Goal: Find contact information: Find contact information

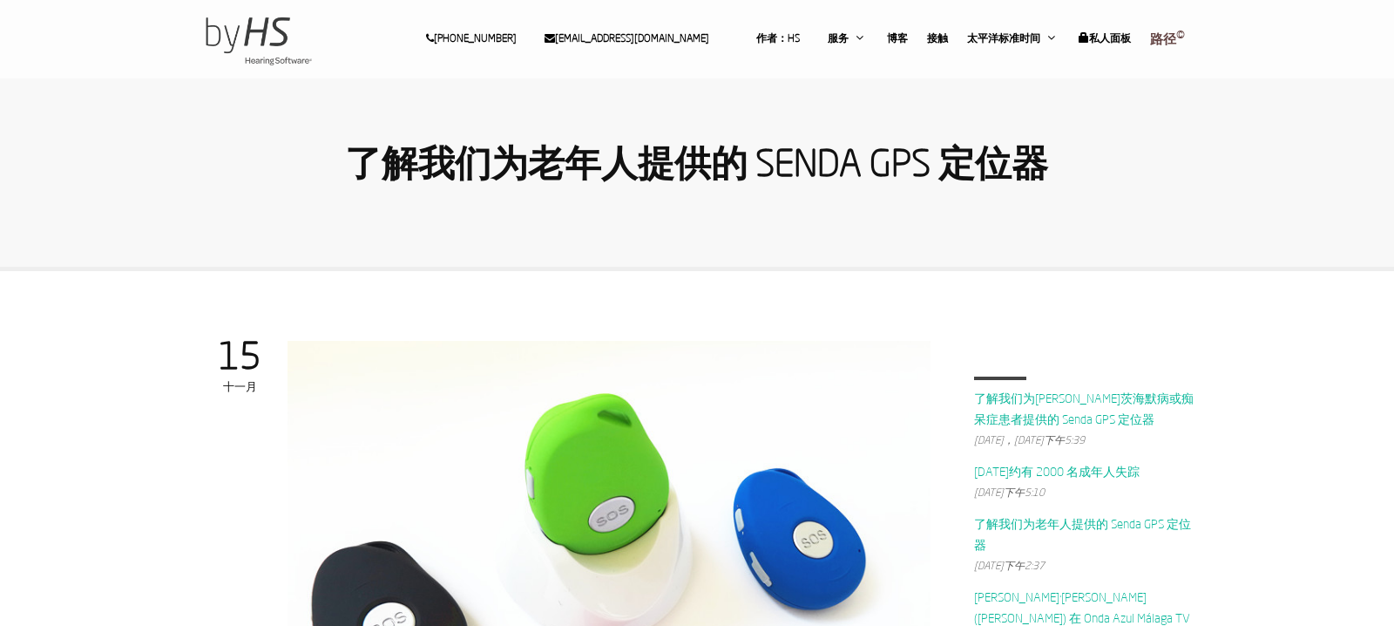
click at [343, 249] on section "了解我们为老年人提供的 Senda GPS 定位器" at bounding box center [697, 135] width 1394 height 271
click at [246, 34] on img at bounding box center [258, 39] width 117 height 78
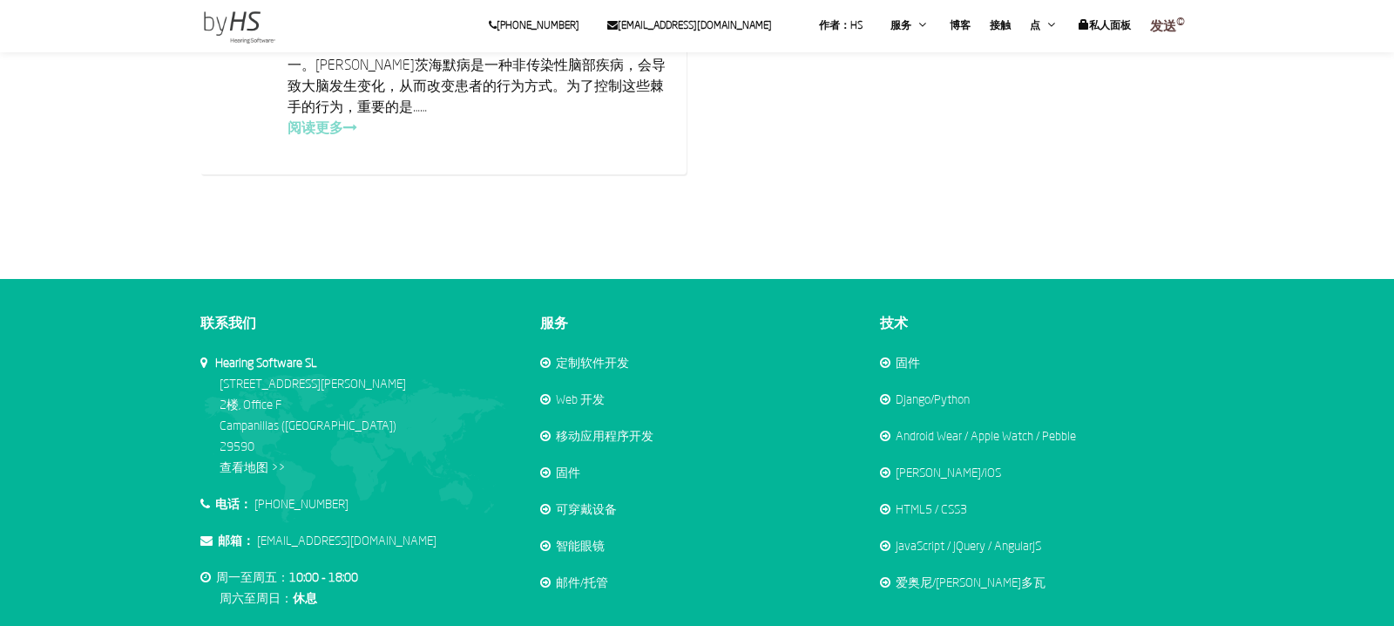
scroll to position [3256, 0]
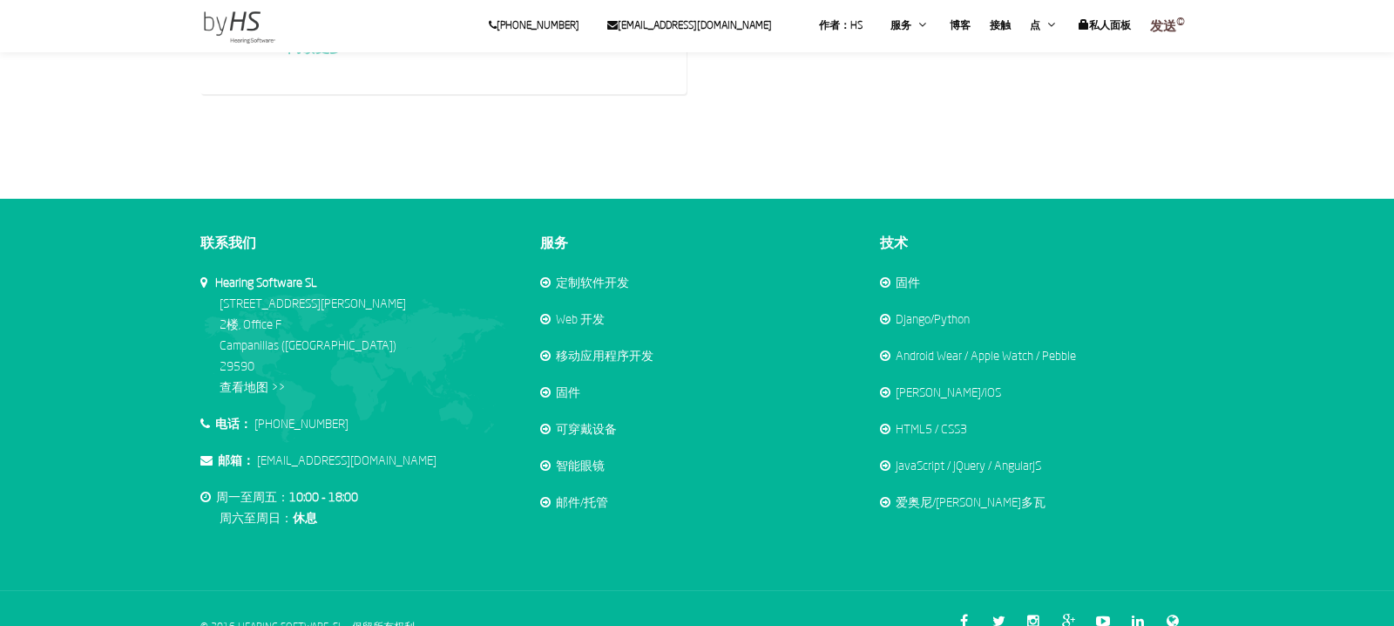
drag, startPoint x: 362, startPoint y: 388, endPoint x: 295, endPoint y: 446, distance: 88.9
click at [263, 414] on li "电话： [PHONE_NUMBER]" at bounding box center [357, 424] width 314 height 21
copy font "34 951 239 313"
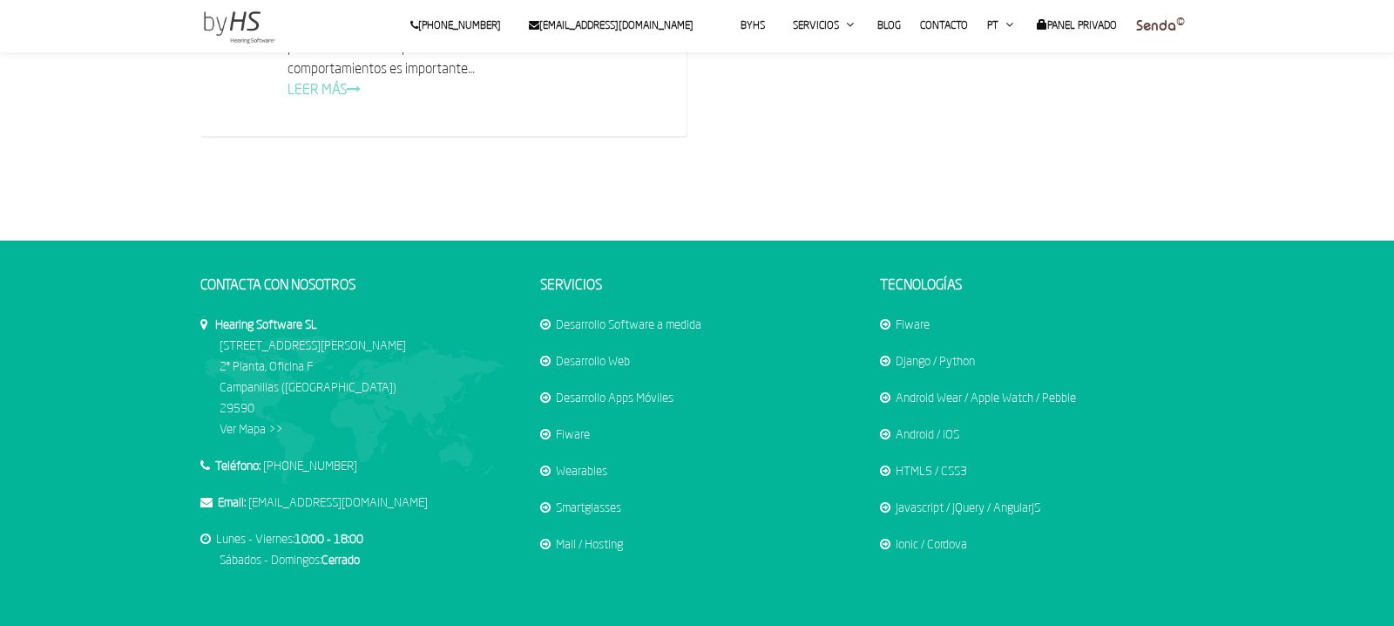
scroll to position [3328, 0]
